Goal: Task Accomplishment & Management: Manage account settings

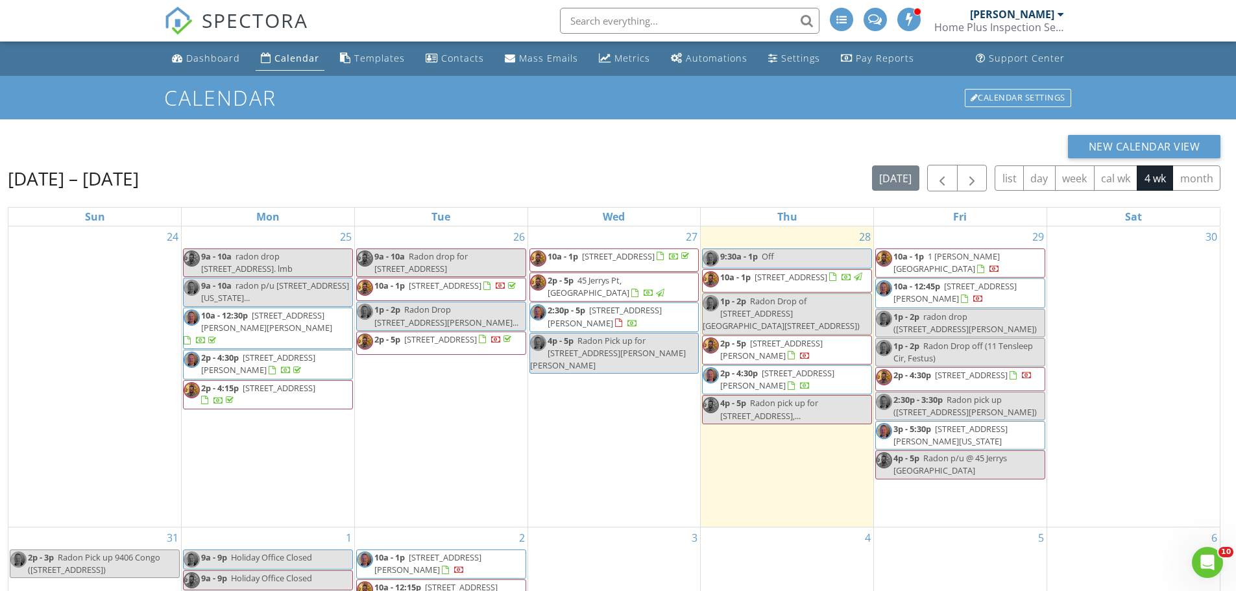
click at [655, 317] on span "[STREET_ADDRESS][PERSON_NAME]" at bounding box center [605, 316] width 114 height 24
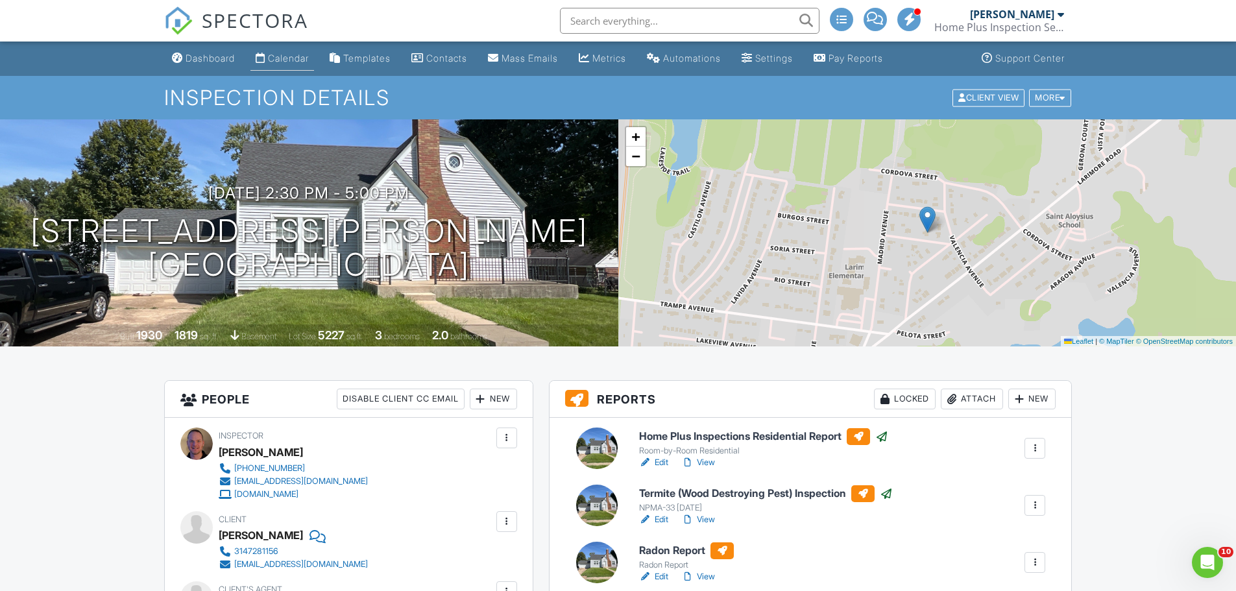
click at [294, 52] on link "Calendar" at bounding box center [282, 59] width 64 height 24
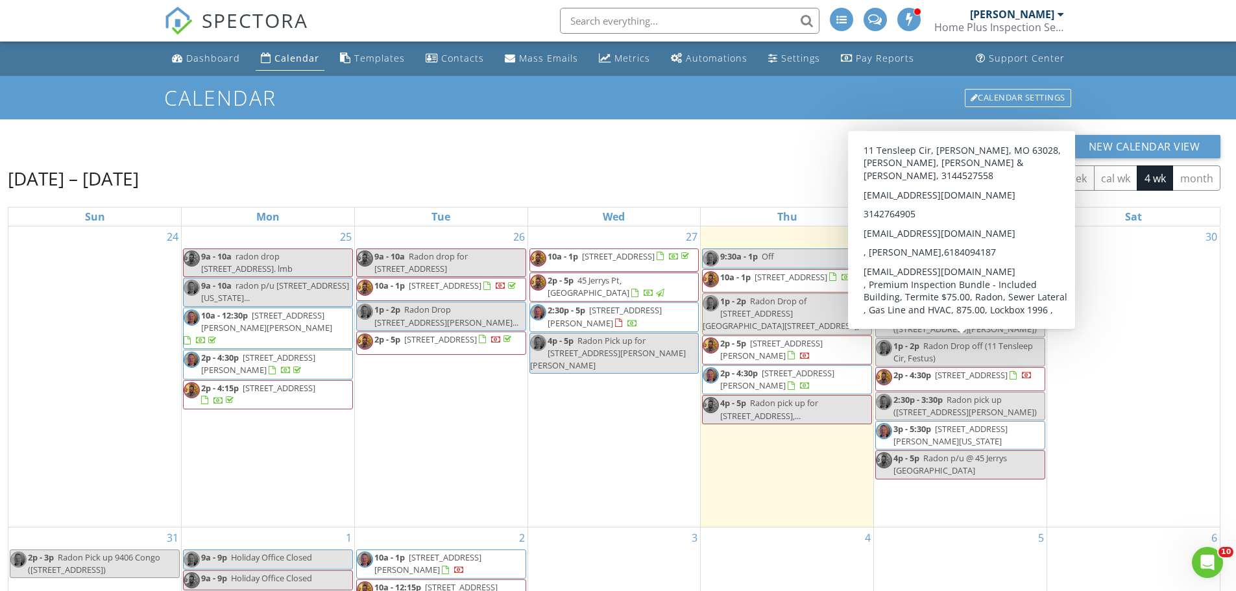
click at [971, 357] on div "1p - 2p Radon Drop off (11 Tensleep Cir, Festus)" at bounding box center [960, 352] width 169 height 25
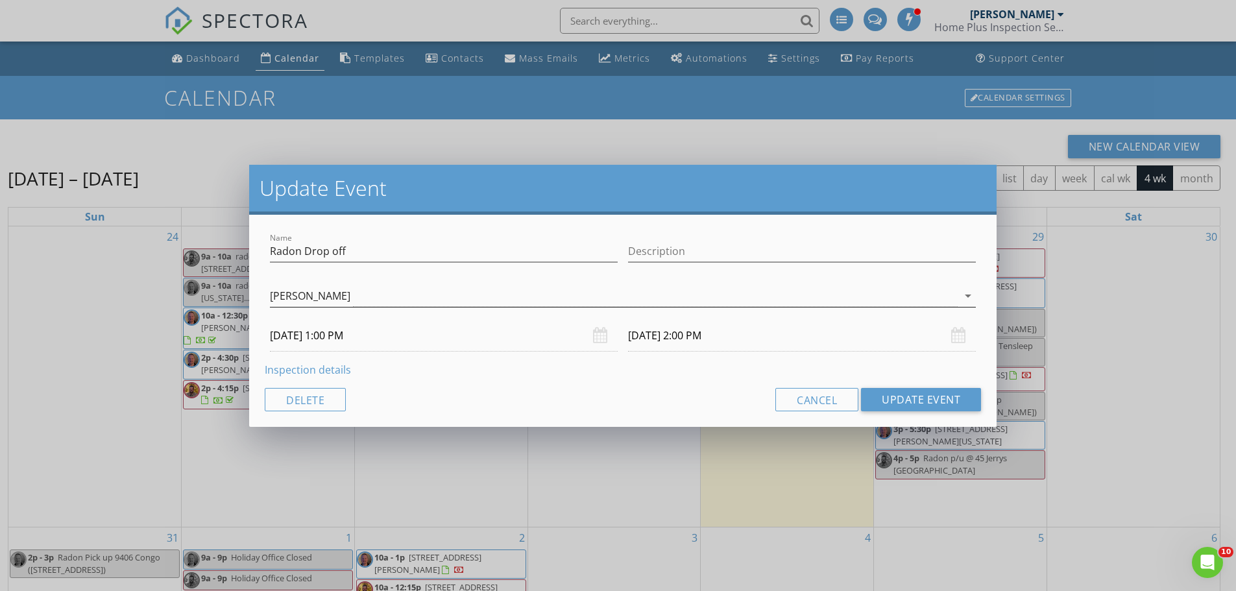
click at [387, 293] on div "[PERSON_NAME]" at bounding box center [614, 295] width 688 height 21
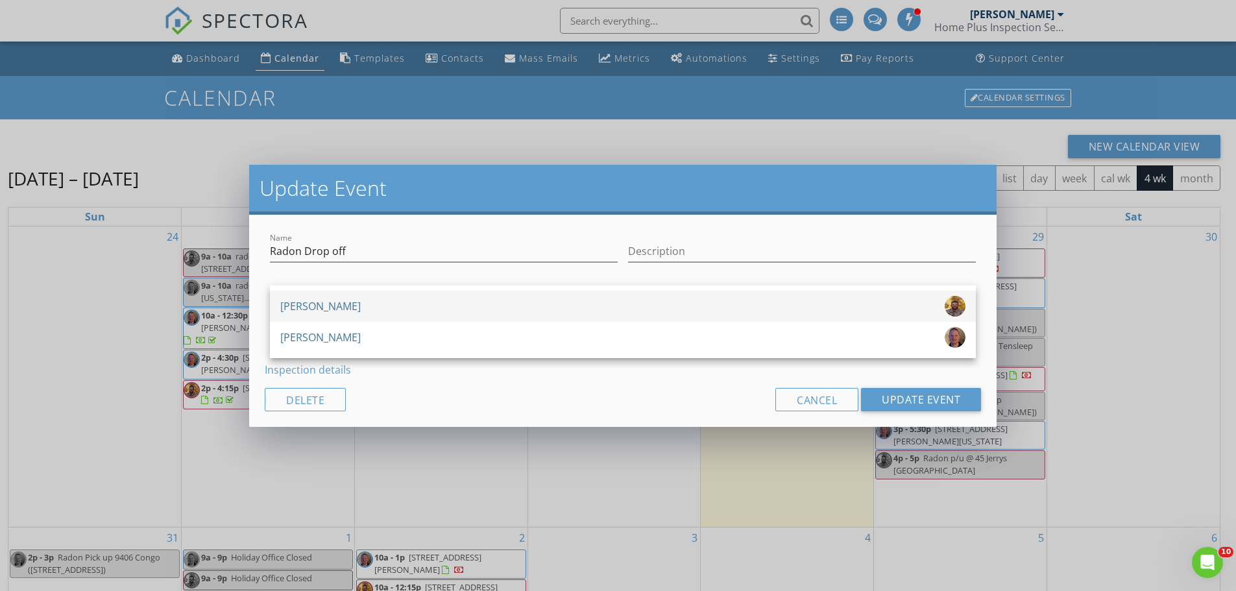
click at [378, 315] on div "[PERSON_NAME]" at bounding box center [622, 306] width 685 height 21
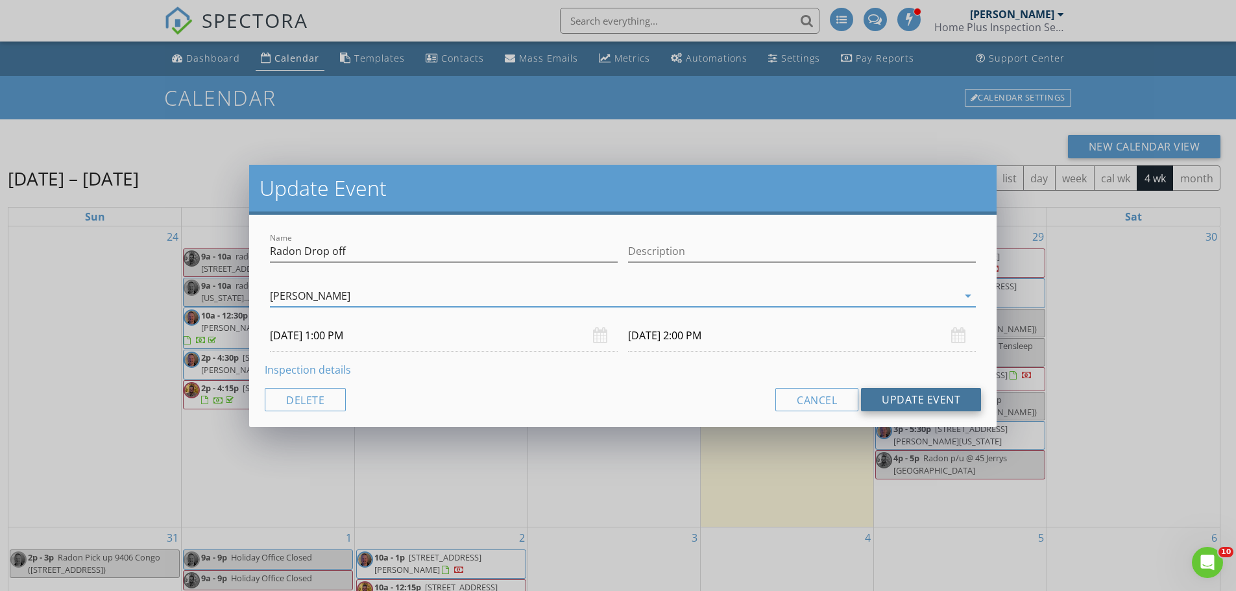
click at [901, 394] on button "Update Event" at bounding box center [921, 399] width 120 height 23
